Goal: Navigation & Orientation: Find specific page/section

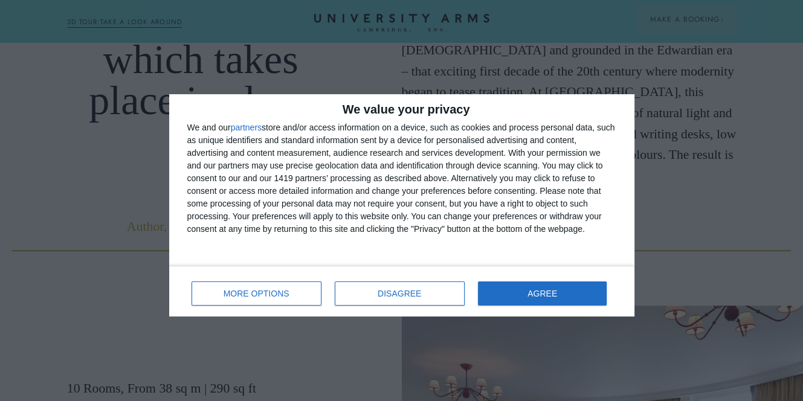
scroll to position [725, 0]
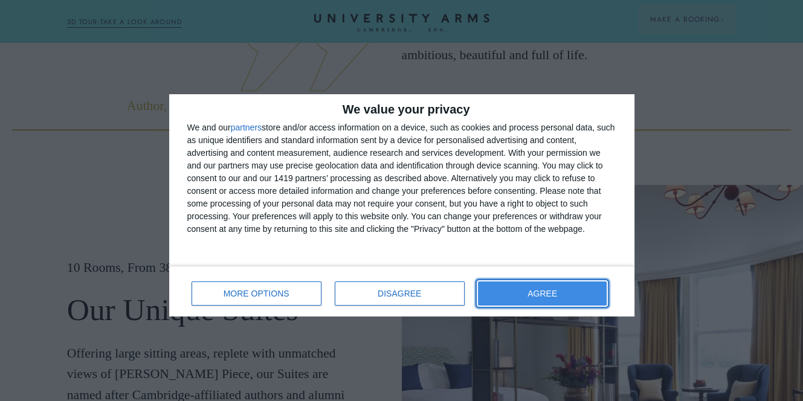
click at [556, 286] on button "AGREE" at bounding box center [542, 294] width 129 height 24
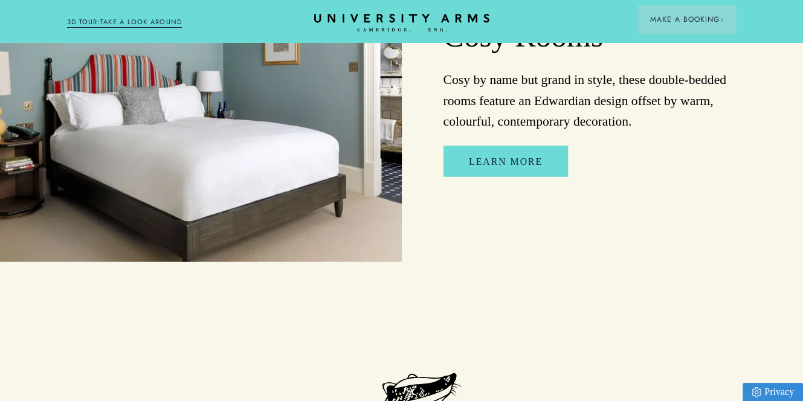
scroll to position [2176, 0]
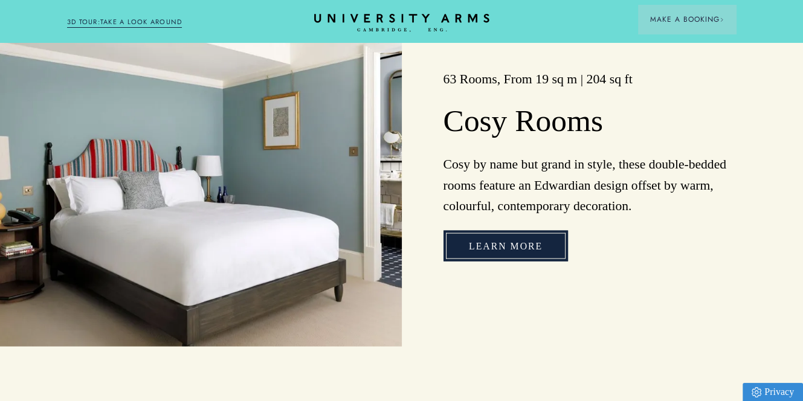
click at [520, 253] on link "Learn More" at bounding box center [506, 246] width 125 height 31
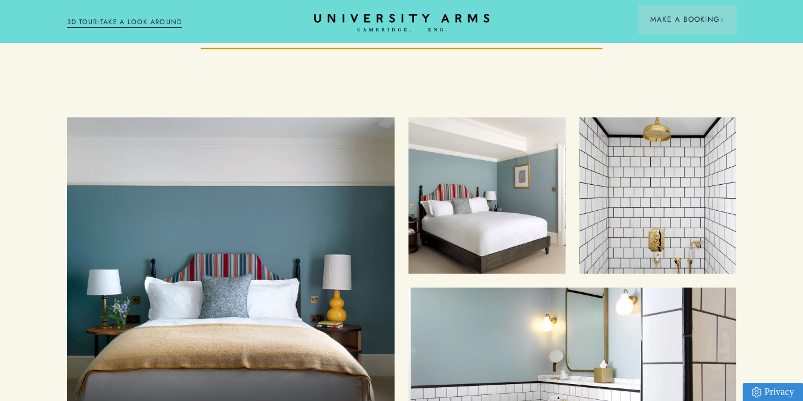
scroll to position [1270, 0]
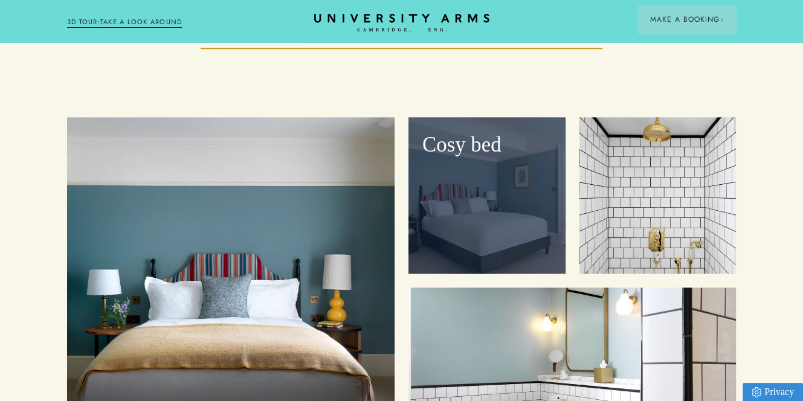
click at [510, 233] on div "Cosy bed" at bounding box center [487, 195] width 157 height 157
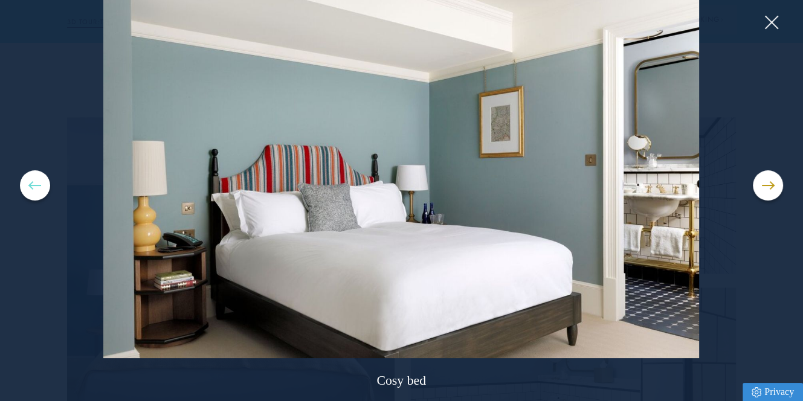
click at [29, 187] on button at bounding box center [35, 185] width 30 height 30
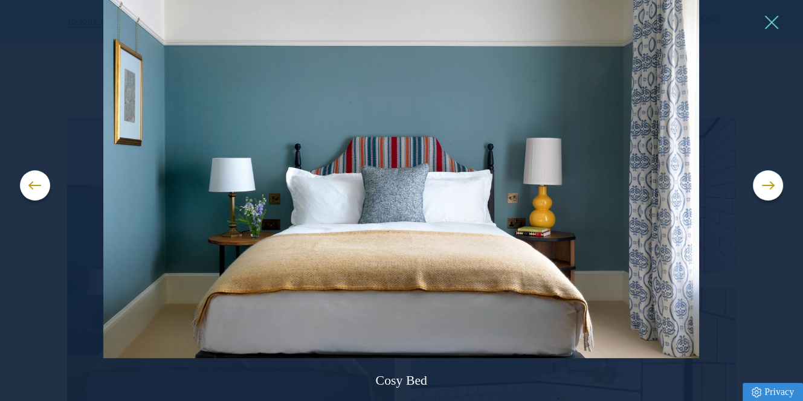
click at [771, 20] on button at bounding box center [771, 22] width 18 height 18
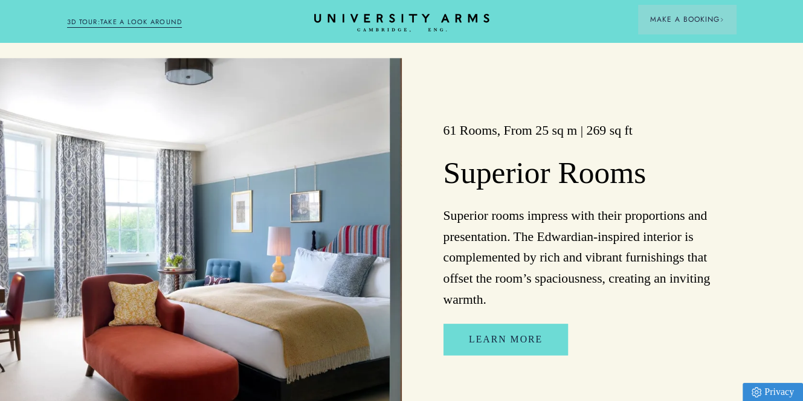
scroll to position [2176, 0]
